Goal: Find specific fact: Find specific fact

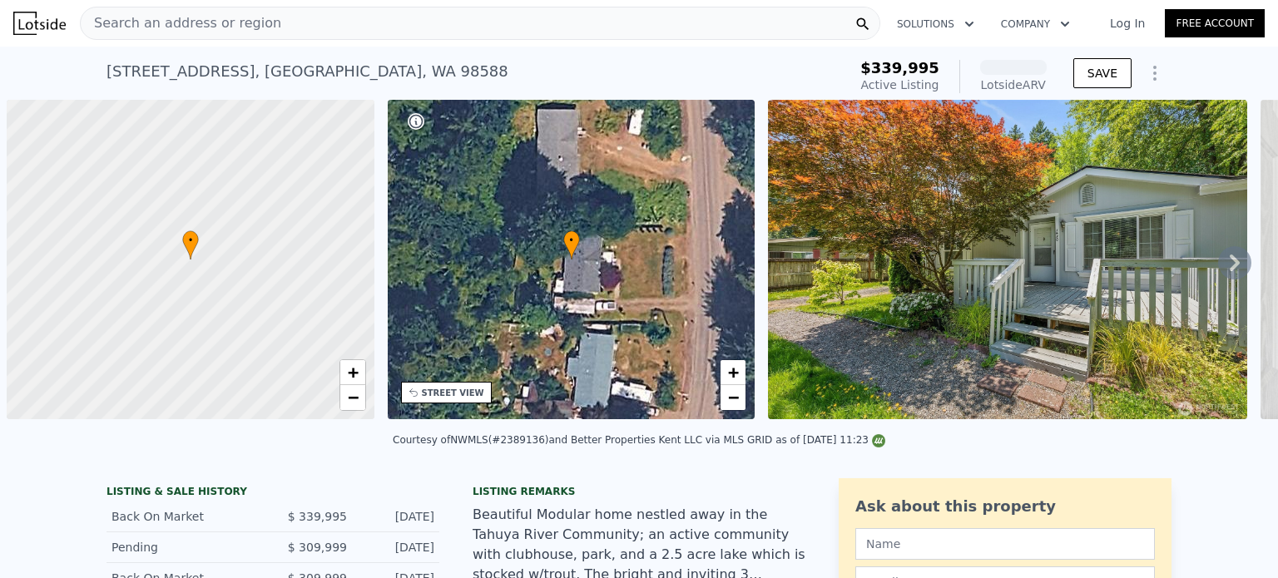
scroll to position [0, 7]
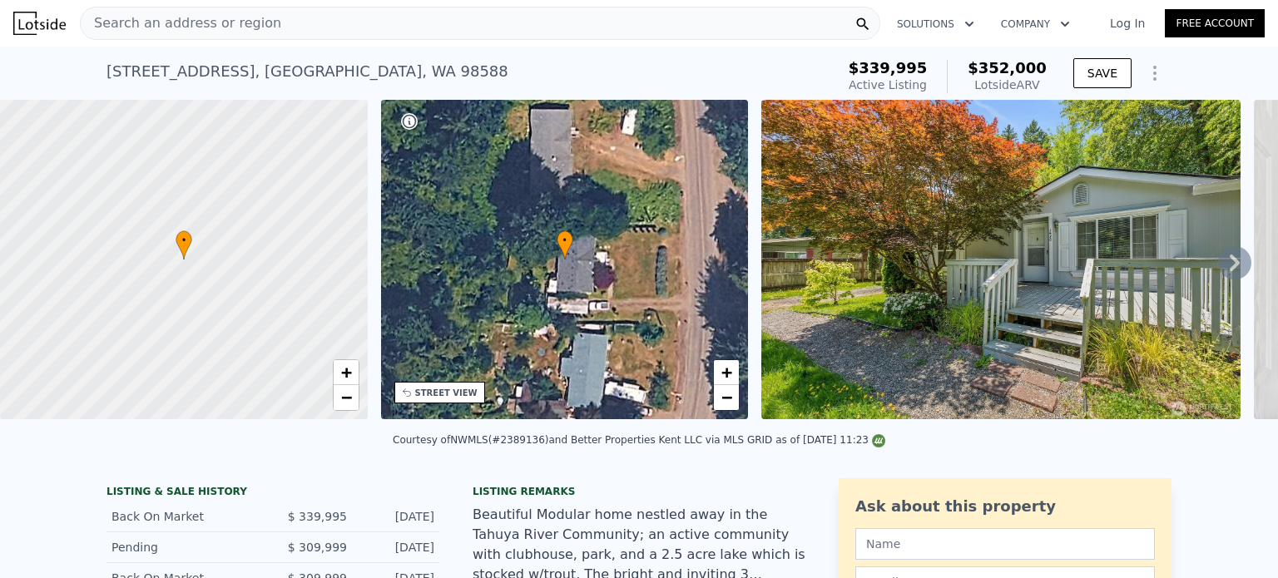
click at [1027, 240] on img at bounding box center [1000, 259] width 479 height 319
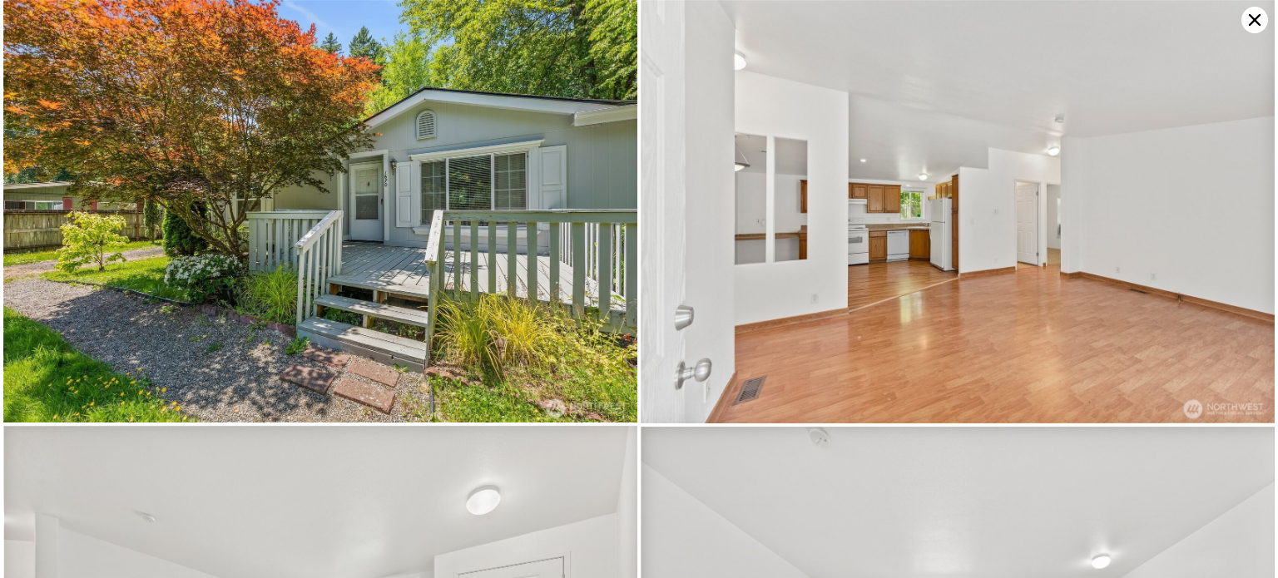
click at [433, 235] on img at bounding box center [320, 211] width 634 height 423
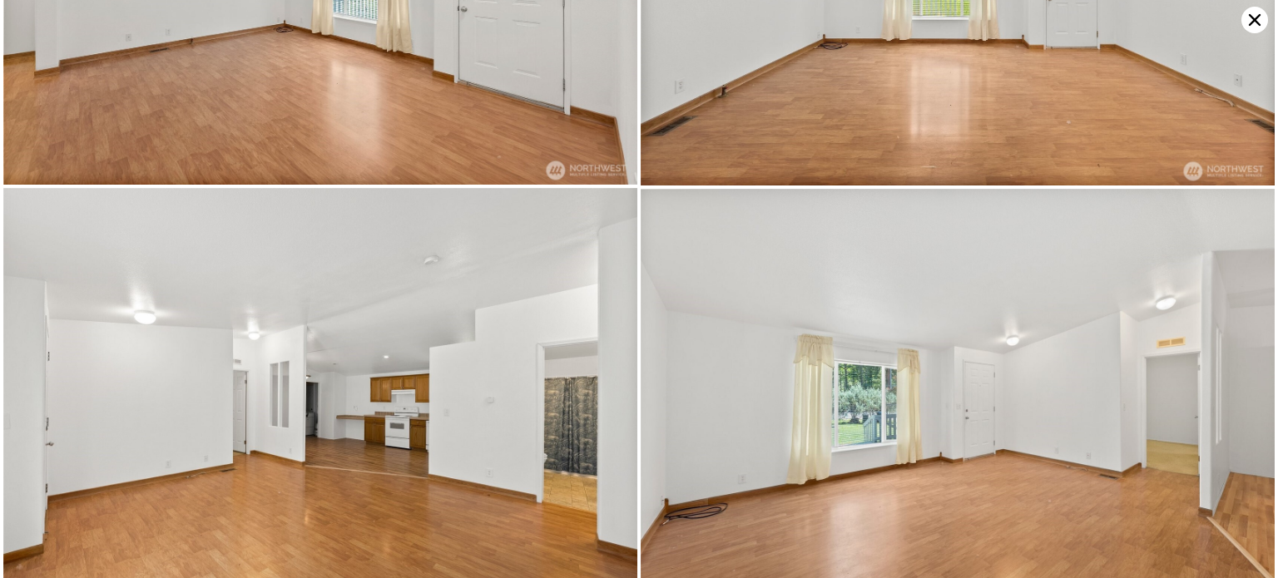
scroll to position [0, 0]
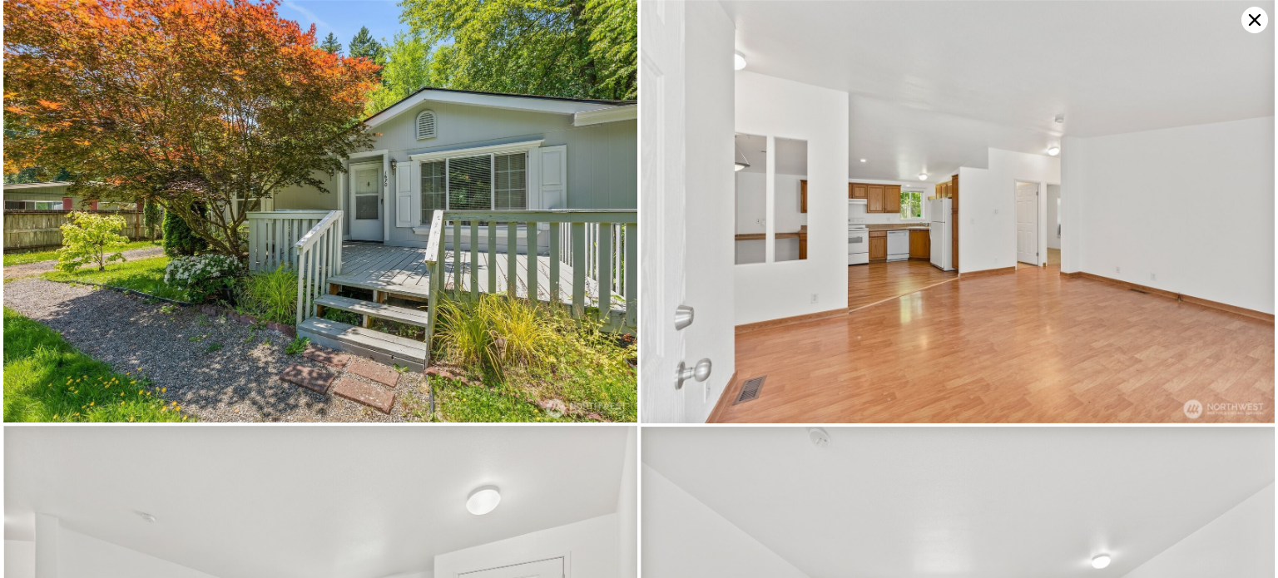
click at [1254, 16] on icon at bounding box center [1254, 20] width 27 height 27
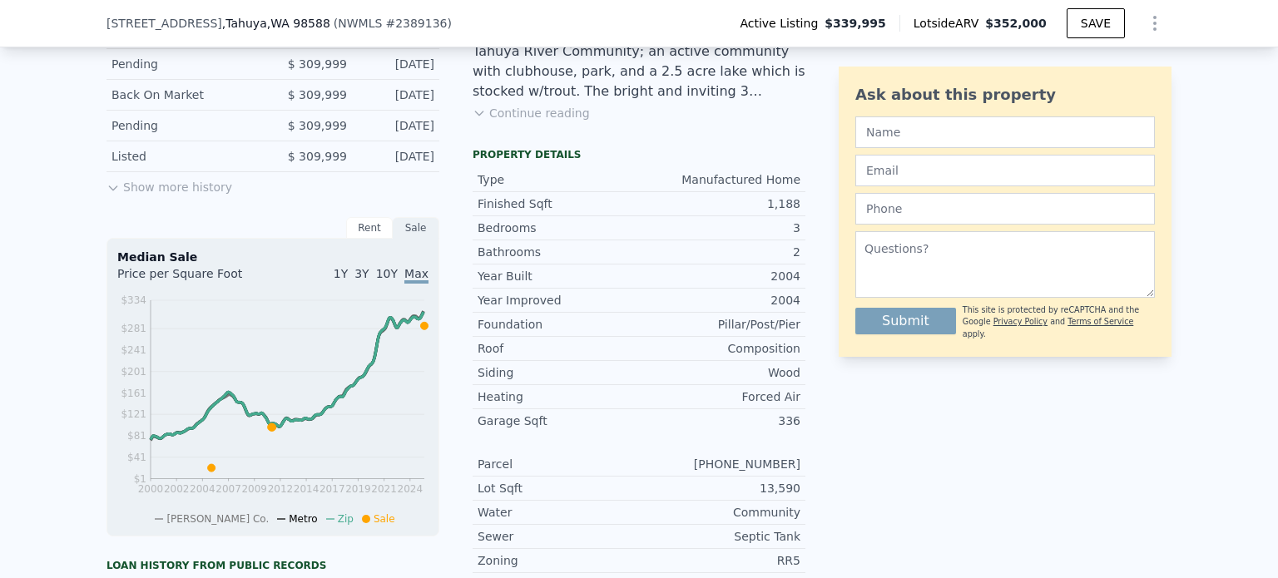
scroll to position [786, 0]
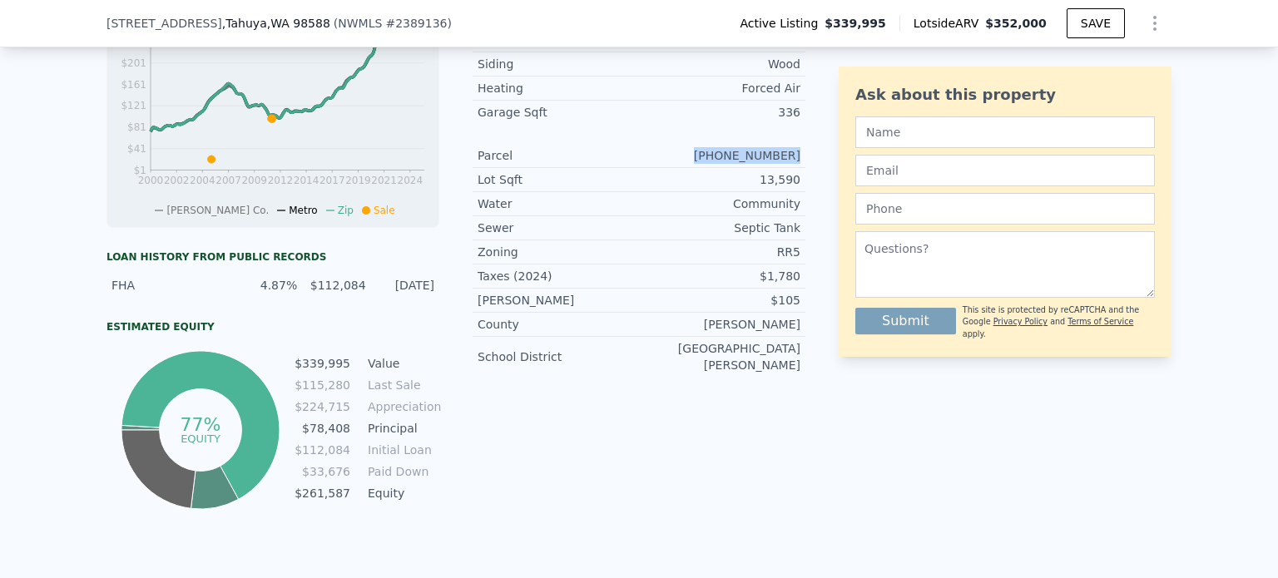
drag, startPoint x: 714, startPoint y: 162, endPoint x: 796, endPoint y: 165, distance: 82.4
click at [796, 165] on div "Parcel [PHONE_NUMBER]" at bounding box center [639, 156] width 333 height 24
copy div "[PHONE_NUMBER]"
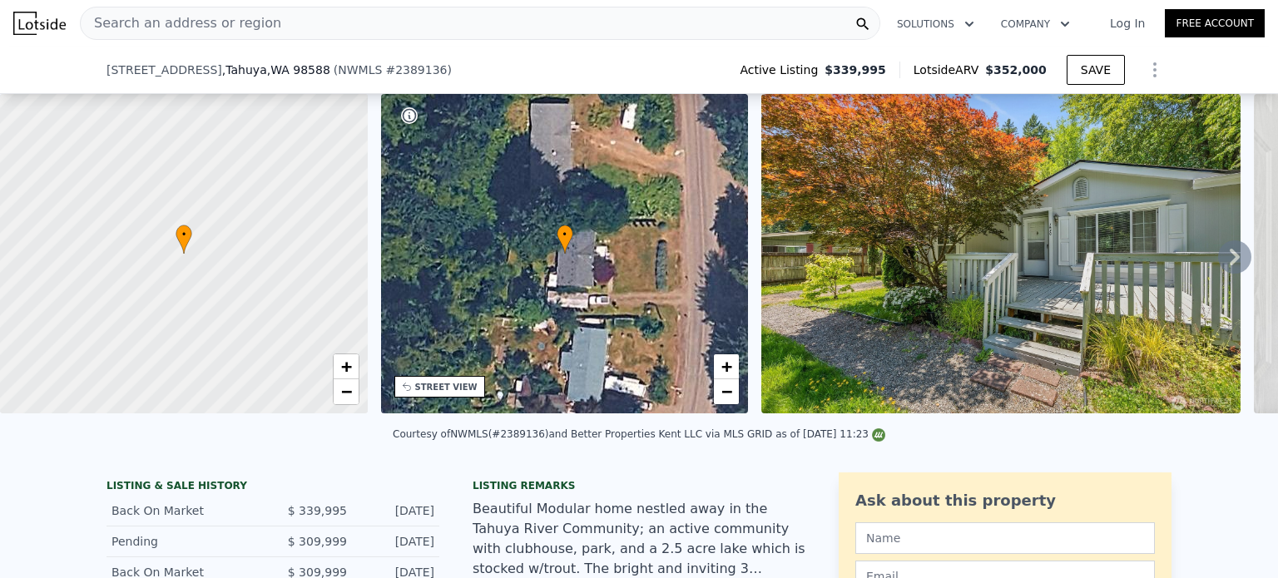
scroll to position [251, 0]
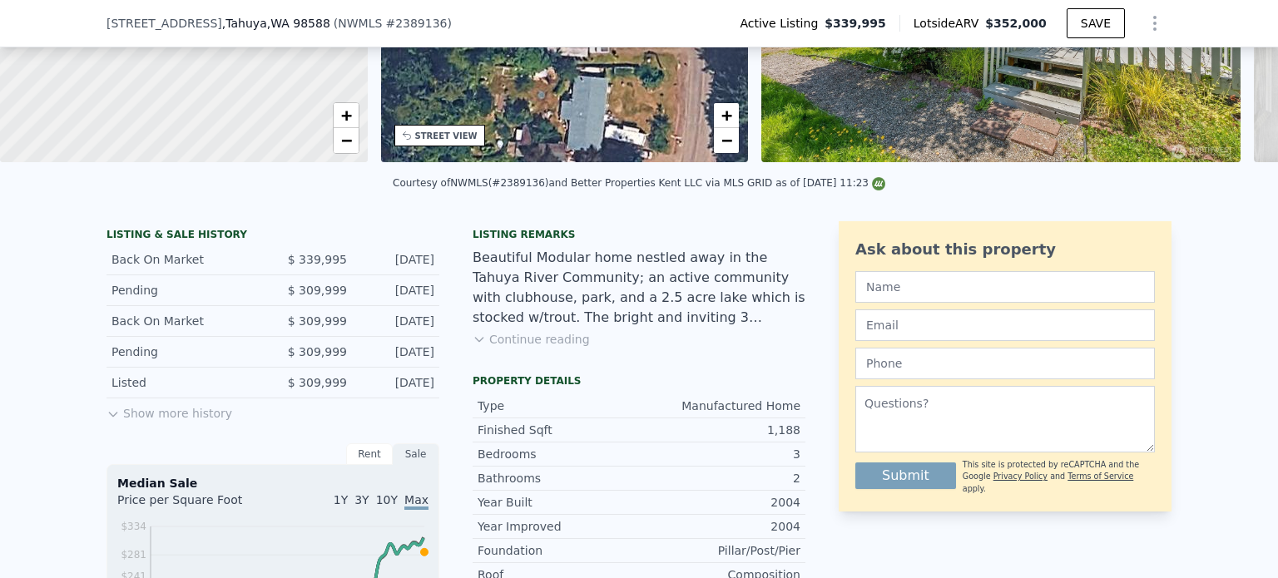
click at [106, 421] on icon at bounding box center [112, 414] width 13 height 13
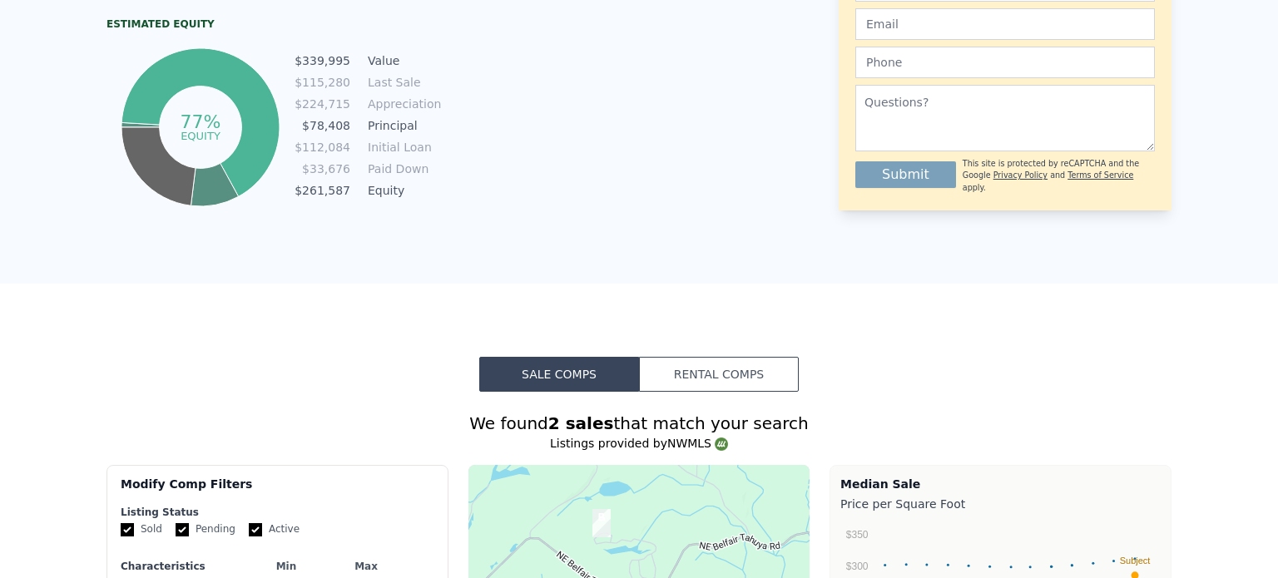
scroll to position [0, 0]
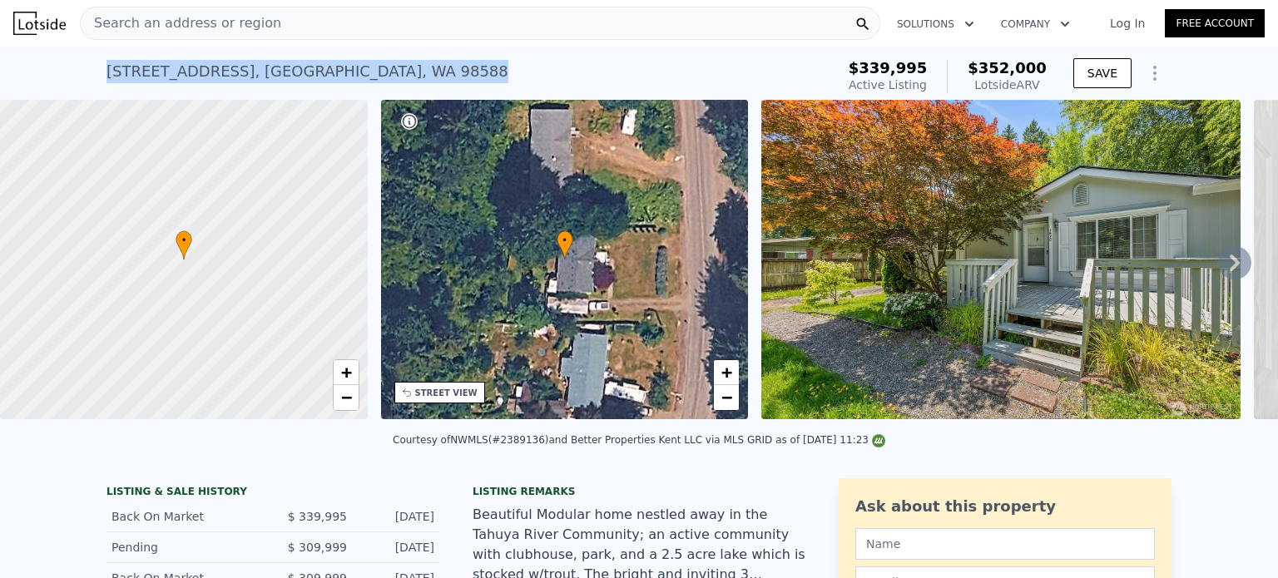
drag, startPoint x: 453, startPoint y: 73, endPoint x: 92, endPoint y: 74, distance: 361.0
click at [92, 74] on div "[STREET_ADDRESS] Active at $339,995 (~ARV $352k ) $339,995 Active Listing $352,…" at bounding box center [639, 73] width 1278 height 53
copy div "[STREET_ADDRESS]"
click at [487, 69] on div "[STREET_ADDRESS] Active at $339,995 (~ARV $352k )" at bounding box center [467, 76] width 722 height 47
